Goal: Use online tool/utility: Utilize a website feature to perform a specific function

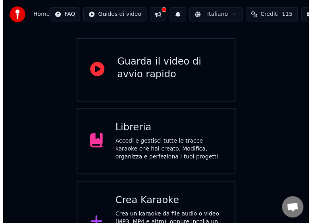
scroll to position [95, 0]
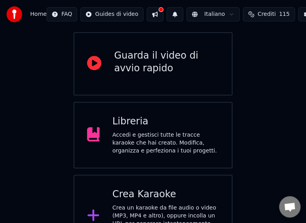
click at [156, 204] on div "Crea un karaoke da file audio o video (MP3, MP4 e altro), oppure incolla un URL…" at bounding box center [165, 224] width 107 height 40
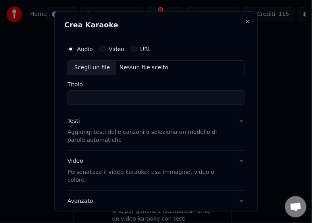
click at [75, 67] on div "Scegli un file" at bounding box center [92, 67] width 48 height 14
type input "**********"
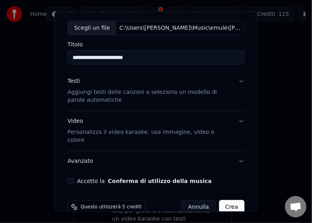
scroll to position [46, 0]
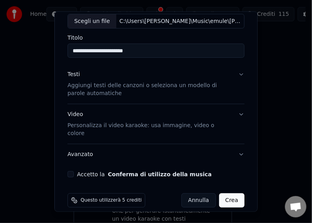
click at [71, 171] on button "Accetto la Conferma di utilizzo della musica" at bounding box center [70, 174] width 6 height 6
click at [219, 194] on button "Crea" at bounding box center [231, 201] width 25 height 14
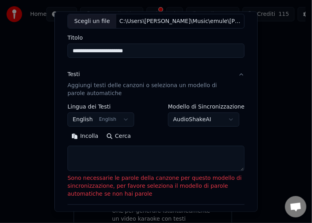
click at [79, 135] on button "Incolla" at bounding box center [84, 136] width 35 height 13
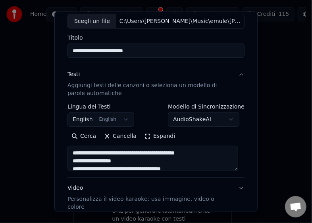
type textarea "**********"
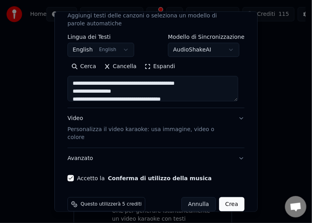
scroll to position [120, 0]
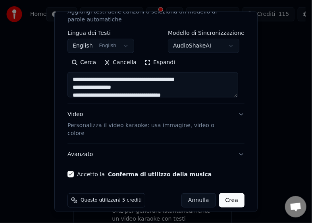
click at [232, 194] on button "Crea" at bounding box center [231, 201] width 25 height 14
select select "**"
type textarea "**********"
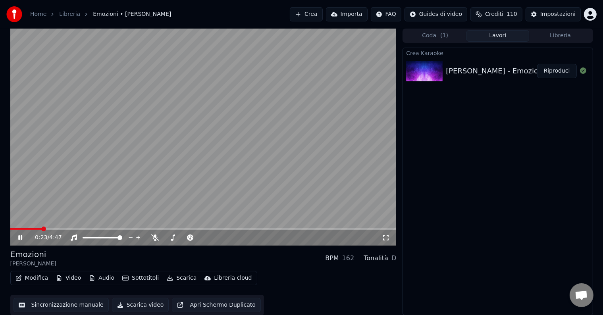
click at [135, 223] on button "Scarica video" at bounding box center [140, 305] width 57 height 14
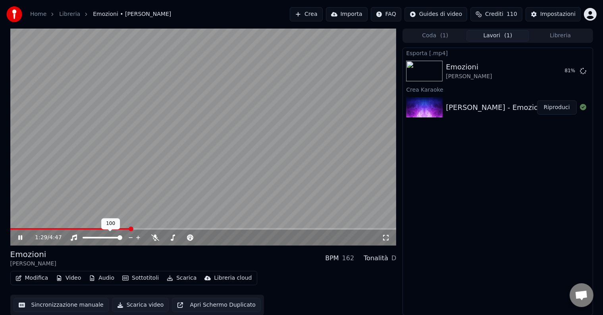
drag, startPoint x: 118, startPoint y: 234, endPoint x: 114, endPoint y: 236, distance: 4.6
click at [114, 223] on div at bounding box center [110, 238] width 64 height 8
click at [109, 223] on span at bounding box center [96, 238] width 26 height 2
click at [203, 223] on span at bounding box center [203, 229] width 386 height 2
click at [225, 223] on video at bounding box center [203, 137] width 386 height 217
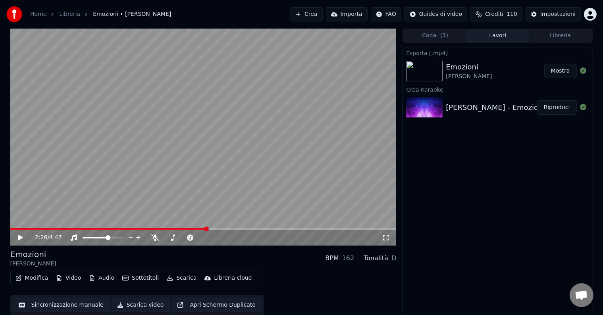
click at [216, 223] on span at bounding box center [203, 229] width 386 height 2
click at [17, 223] on icon at bounding box center [26, 238] width 19 height 6
click at [194, 223] on span at bounding box center [102, 229] width 184 height 2
click at [248, 223] on video at bounding box center [203, 137] width 386 height 217
click at [244, 223] on video at bounding box center [203, 137] width 386 height 217
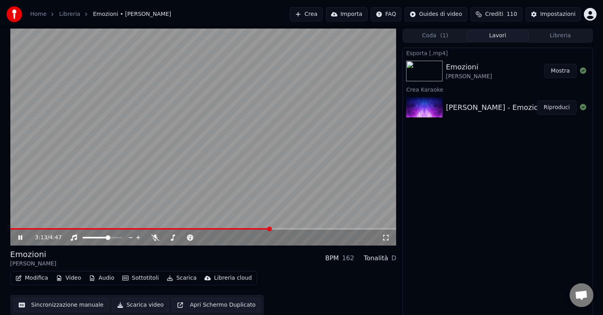
click at [254, 223] on video at bounding box center [203, 137] width 386 height 217
drag, startPoint x: 264, startPoint y: 227, endPoint x: 241, endPoint y: 226, distance: 22.6
click at [241, 223] on video at bounding box center [203, 137] width 386 height 217
click at [243, 223] on span at bounding box center [242, 229] width 5 height 5
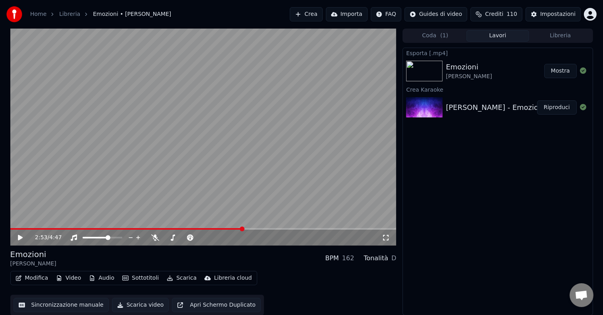
click at [19, 223] on icon at bounding box center [20, 238] width 5 height 6
click at [18, 223] on icon at bounding box center [26, 238] width 19 height 6
